Goal: Information Seeking & Learning: Learn about a topic

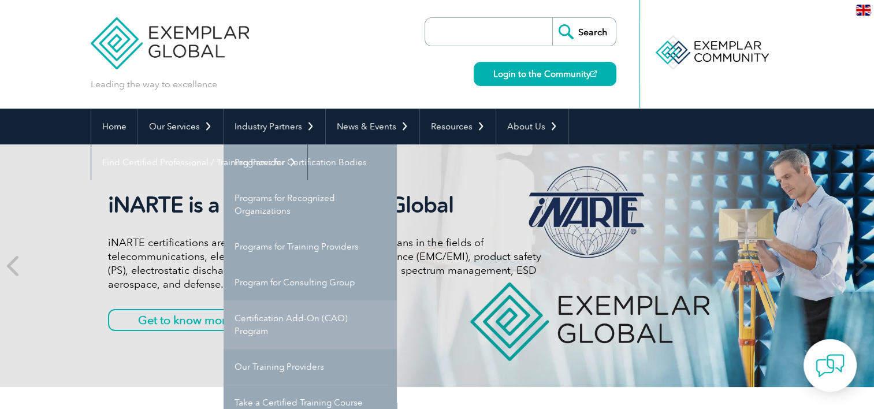
click at [265, 329] on link "Certification Add-On (CAO) Program" at bounding box center [310, 324] width 173 height 49
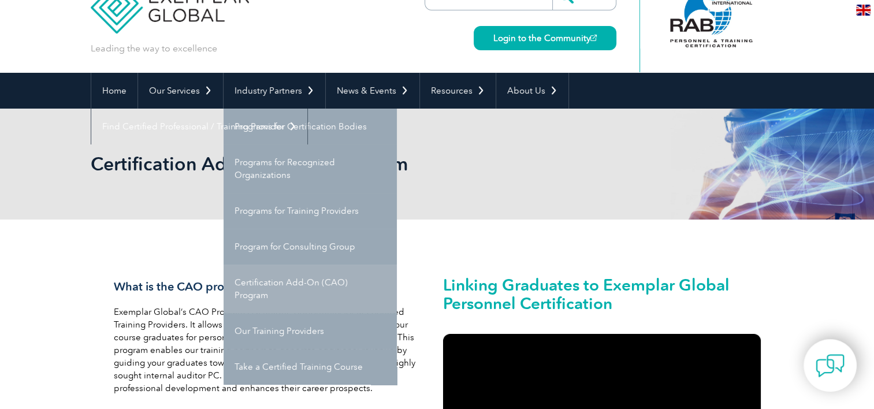
scroll to position [52, 0]
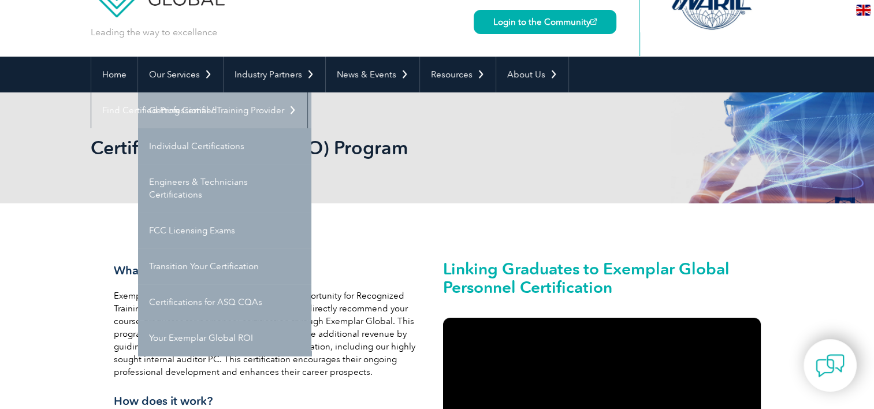
click at [196, 109] on link "Getting Certified" at bounding box center [224, 110] width 173 height 36
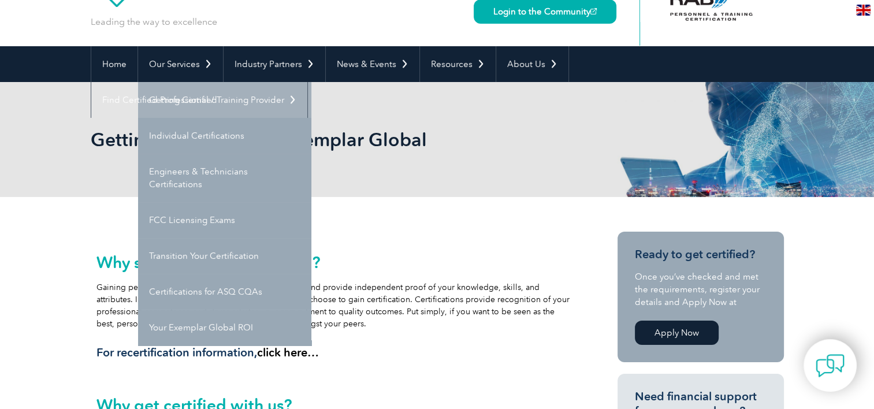
scroll to position [76, 0]
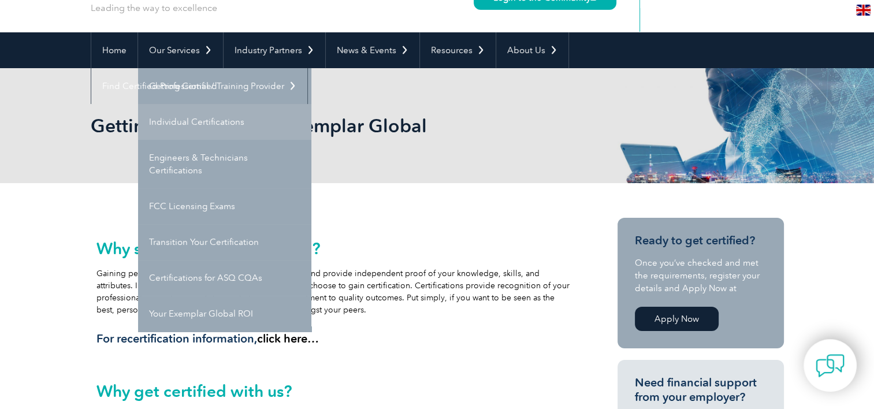
click at [189, 118] on link "Individual Certifications" at bounding box center [224, 122] width 173 height 36
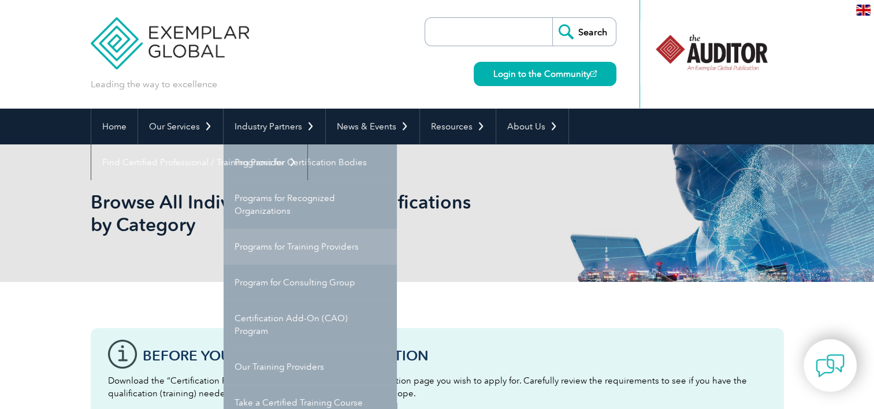
click at [281, 240] on link "Programs for Training Providers" at bounding box center [310, 247] width 173 height 36
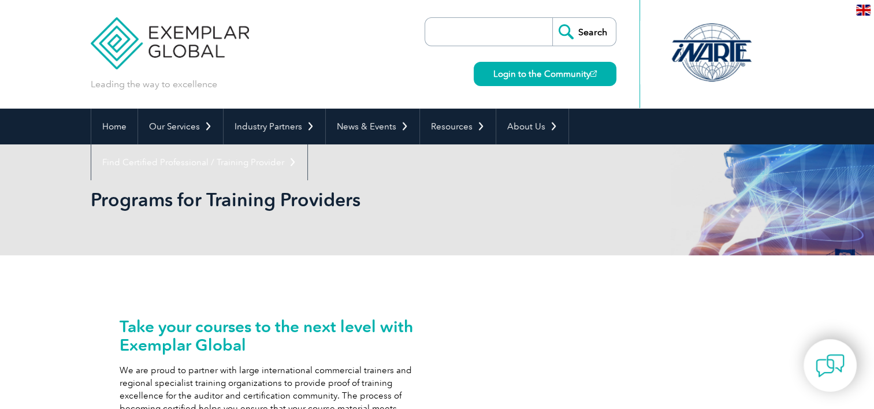
click at [312, 243] on div "Programs for Training Providers" at bounding box center [437, 199] width 693 height 111
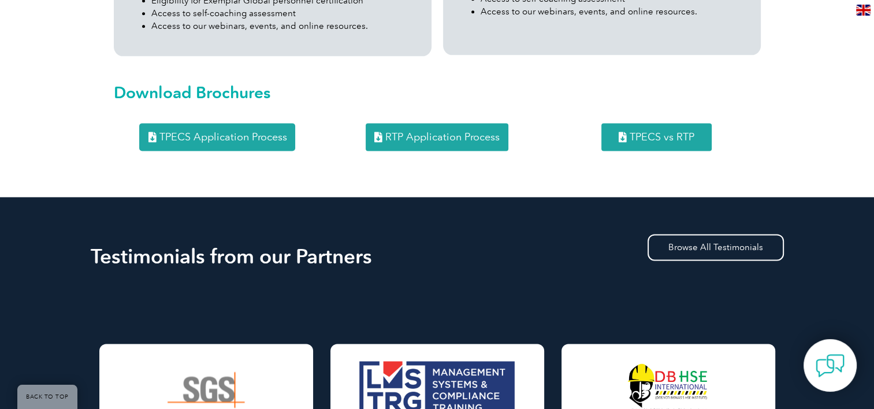
scroll to position [1576, 0]
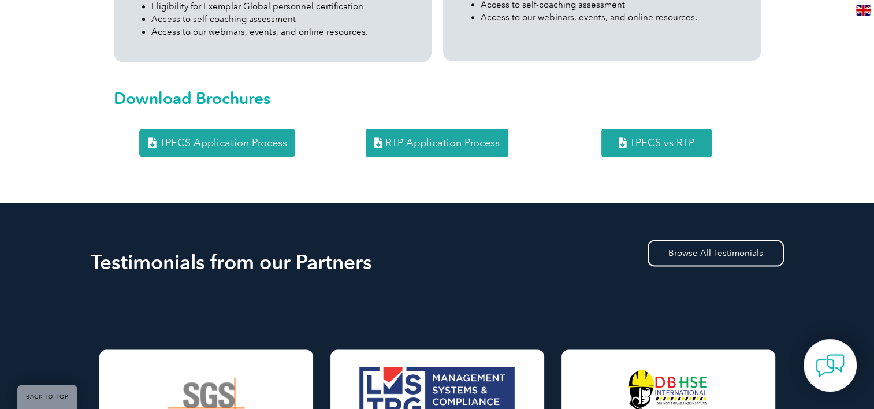
click at [647, 137] on span "TPECS vs RTP" at bounding box center [662, 142] width 65 height 10
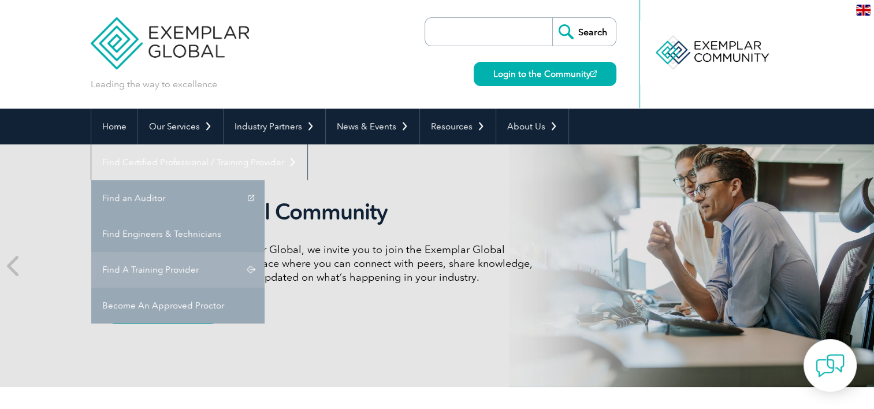
click at [265, 252] on link "Find A Training Provider" at bounding box center [177, 270] width 173 height 36
